Goal: Task Accomplishment & Management: Manage account settings

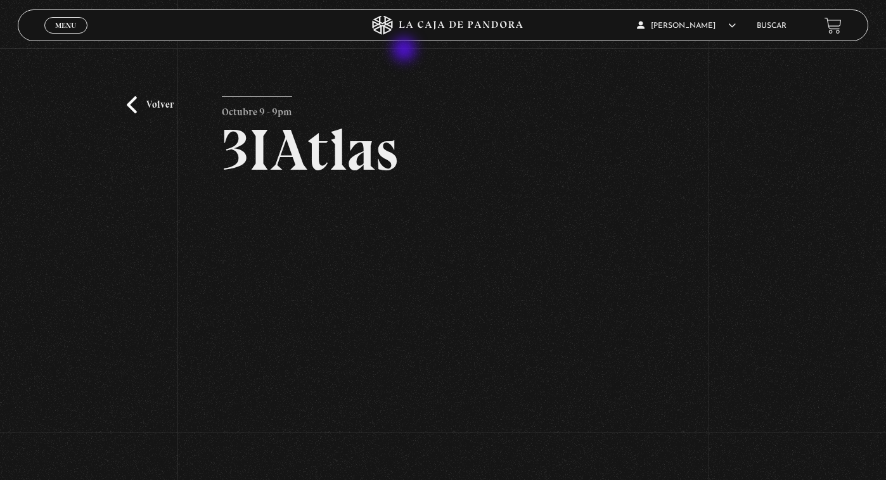
scroll to position [187, 0]
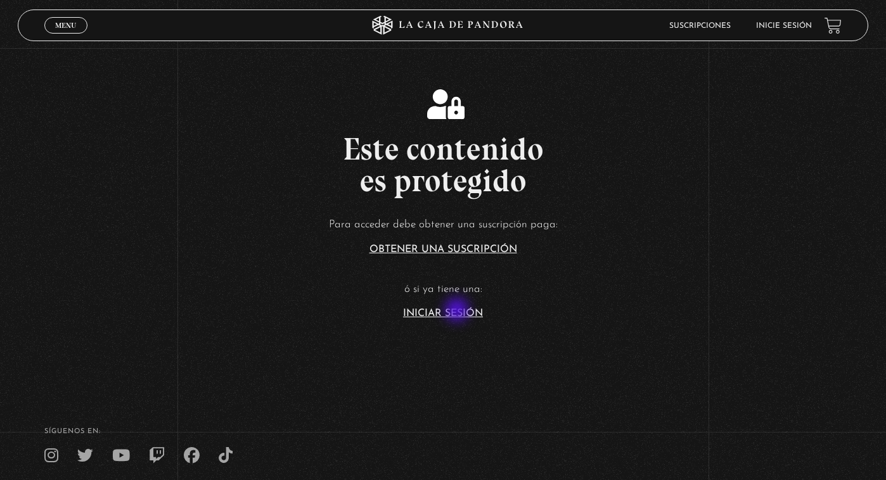
click at [459, 314] on link "Iniciar Sesión" at bounding box center [443, 314] width 80 height 10
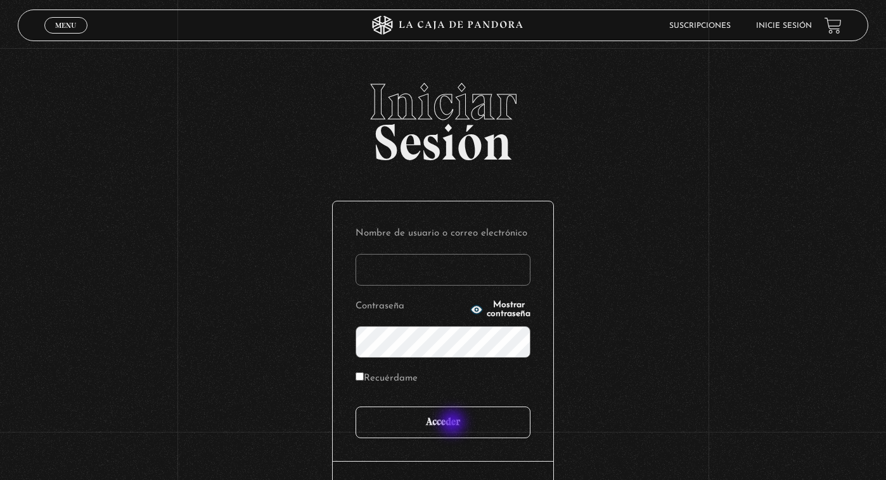
type input "marcelo.alvarezv944@gmail.com"
click at [453, 424] on input "Acceder" at bounding box center [442, 423] width 175 height 32
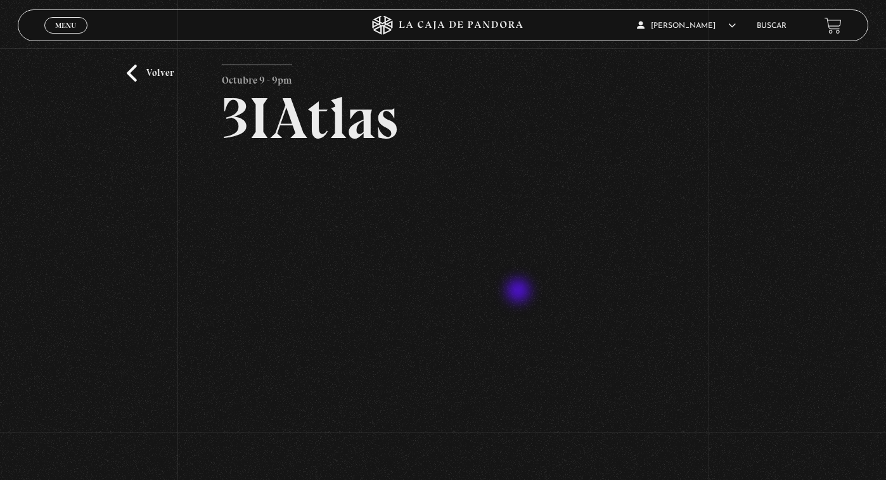
scroll to position [38, 0]
